Goal: Information Seeking & Learning: Learn about a topic

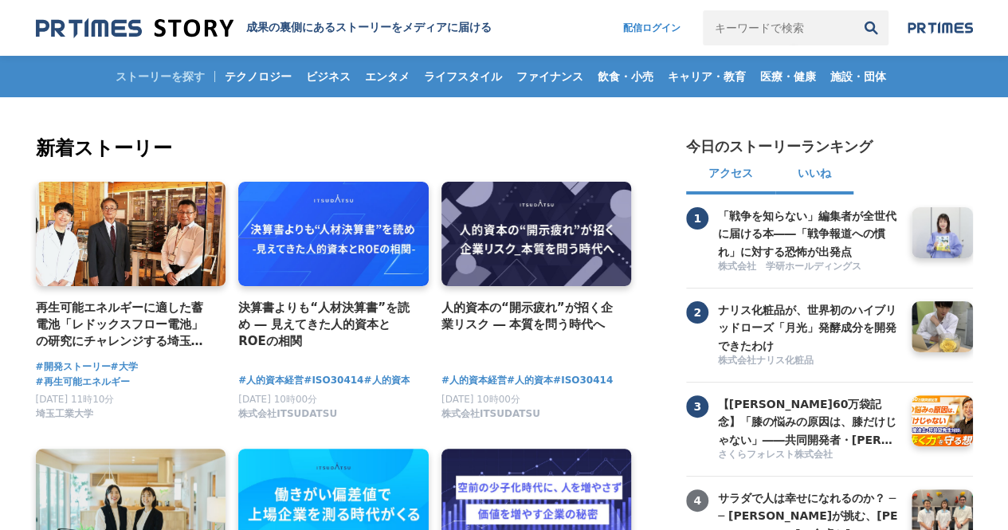
click at [808, 192] on button "いいね" at bounding box center [814, 175] width 78 height 38
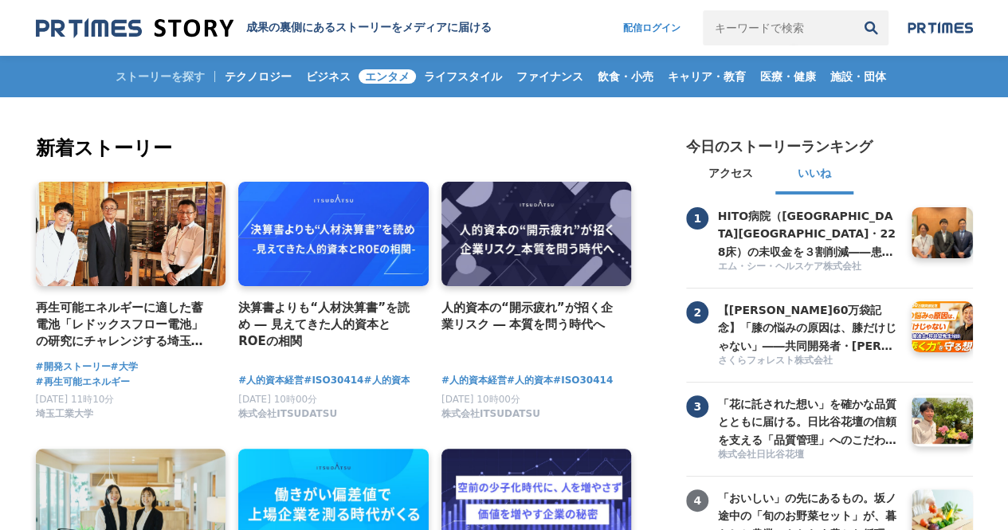
click at [389, 79] on span "エンタメ" at bounding box center [387, 76] width 57 height 14
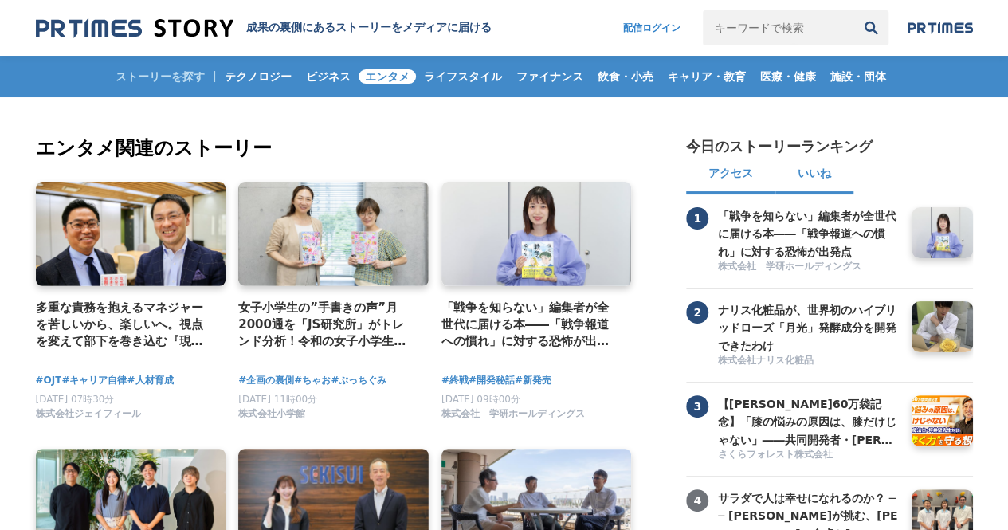
click at [815, 169] on button "いいね" at bounding box center [814, 175] width 78 height 38
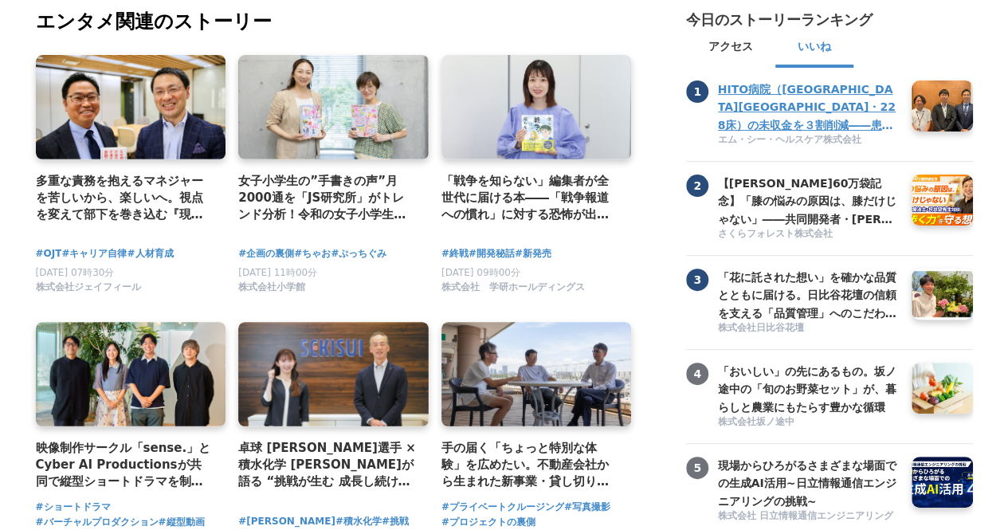
scroll to position [129, 0]
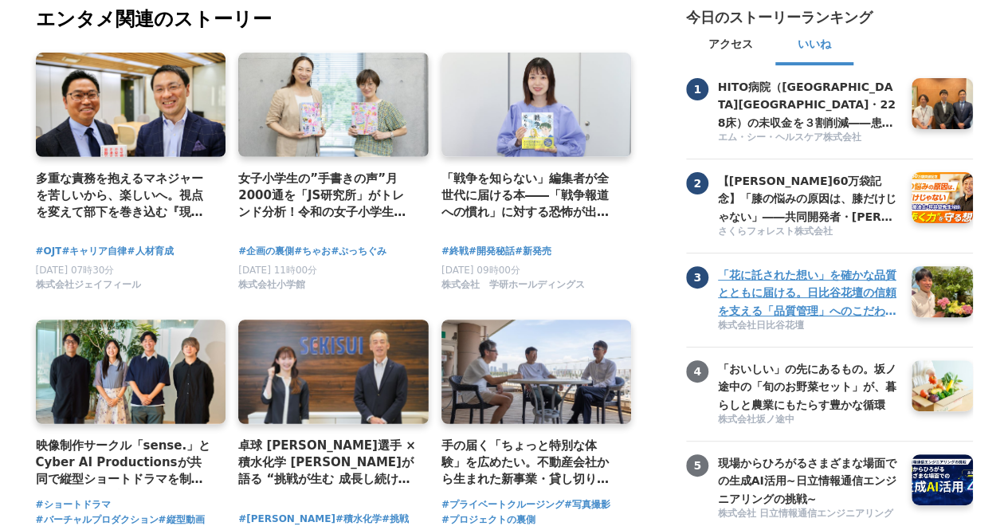
click at [832, 304] on h3 "「花に託された想い」を確かな品質とともに届ける。日比谷花壇の信頼を支える「品質管理」へのこだわりとは。" at bounding box center [809, 292] width 182 height 53
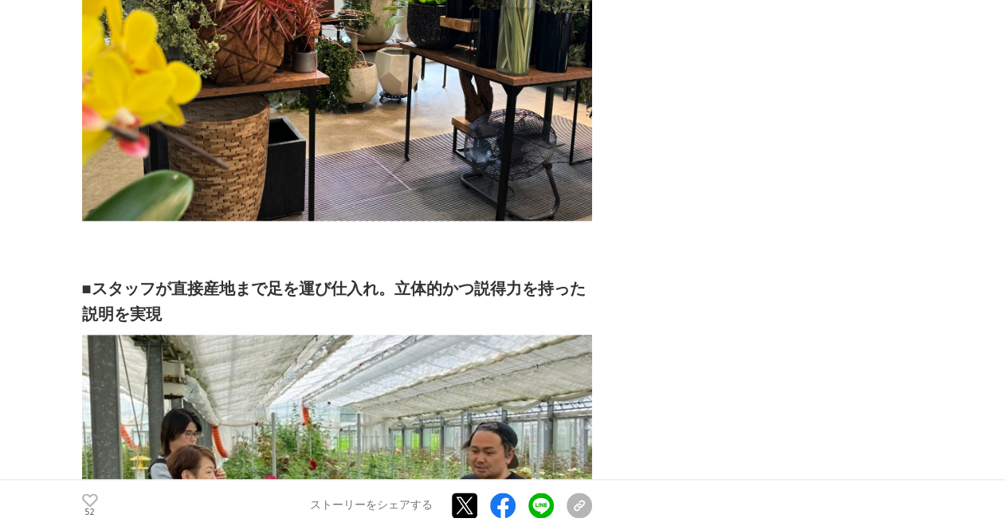
scroll to position [7412, 0]
